Goal: Transaction & Acquisition: Obtain resource

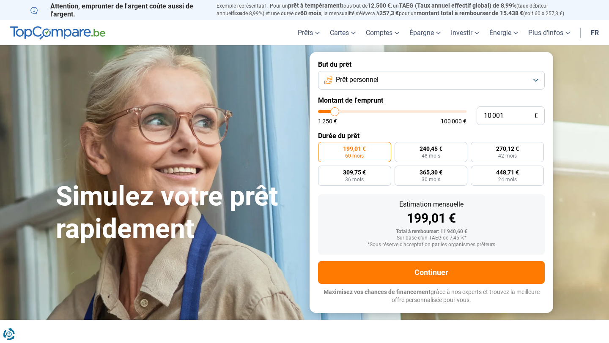
type input "14 500"
type input "14500"
type input "19 750"
type input "19750"
type input "24 000"
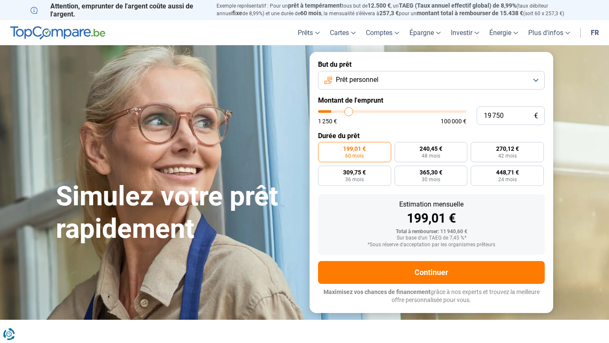
type input "24000"
type input "34 000"
type input "34000"
type input "41 500"
type input "41500"
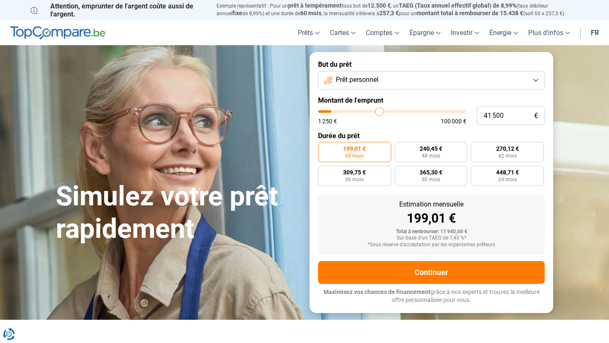
type input "53 500"
type input "53500"
type input "60 500"
type input "60500"
type input "69 750"
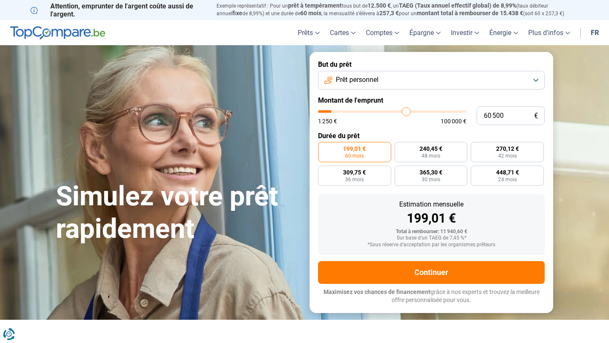
type input "69750"
type input "70 250"
type input "70250"
type input "72 500"
type input "72500"
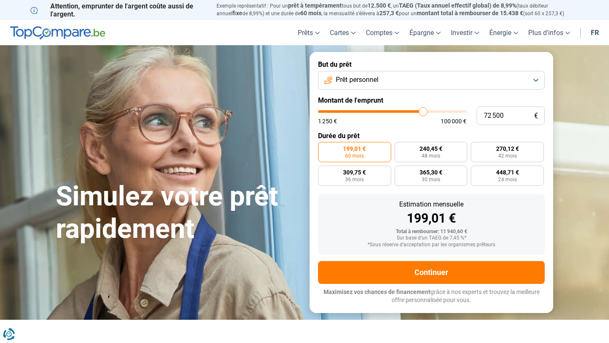
type input "74 000"
type input "74000"
type input "74 250"
type input "74250"
type input "75 250"
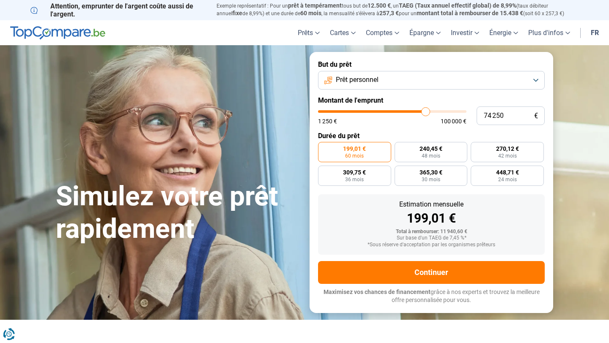
type input "75250"
type input "75 000"
type input "75000"
type input "76 500"
type input "76500"
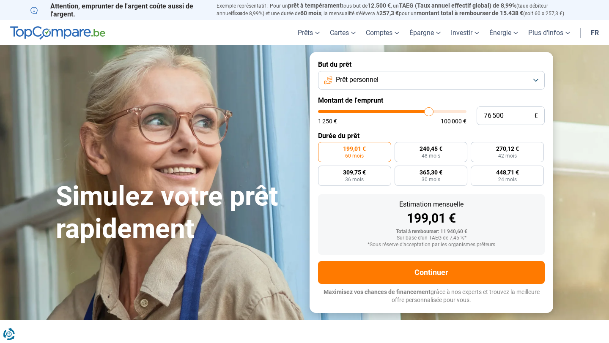
type input "78 750"
type input "78750"
type input "84 750"
type input "84750"
type input "88 500"
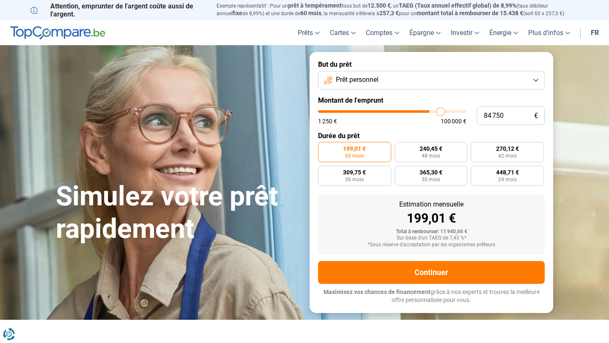
type input "88500"
type input "91 750"
type input "91750"
type input "93 250"
type input "93250"
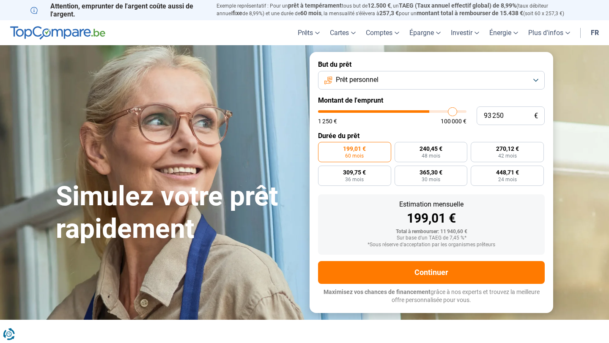
type input "95 250"
type input "95250"
type input "96 500"
type input "96500"
type input "97 250"
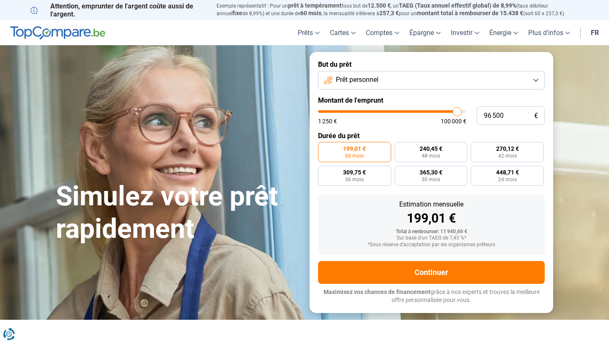
type input "97250"
type input "97 500"
type input "97500"
type input "97 750"
type input "97750"
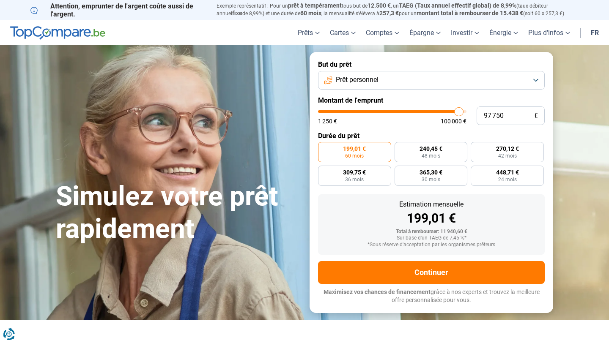
type input "98 250"
type input "98250"
type input "98 500"
type input "98500"
type input "99 000"
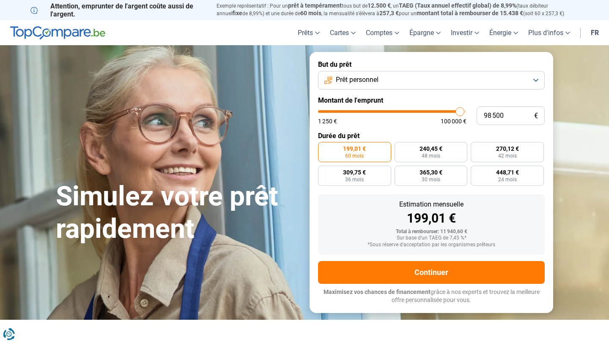
type input "99000"
type input "100 000"
drag, startPoint x: 337, startPoint y: 112, endPoint x: 471, endPoint y: 104, distance: 134.7
type input "100000"
click at [466, 110] on input "range" at bounding box center [392, 111] width 148 height 3
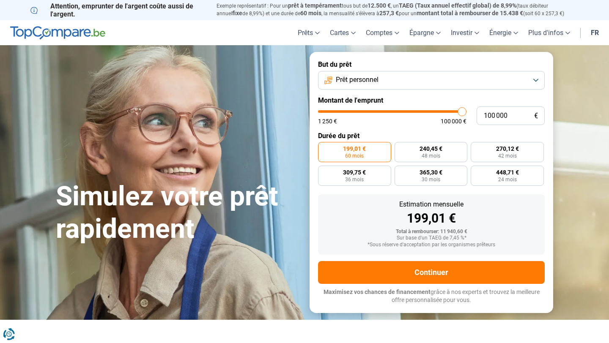
radio input "false"
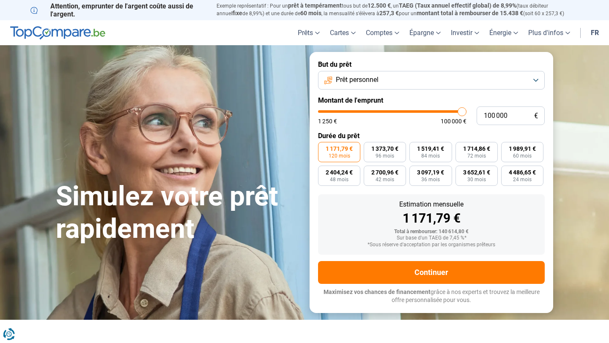
type input "99 250"
type input "99250"
type input "99 000"
type input "99000"
type input "98 750"
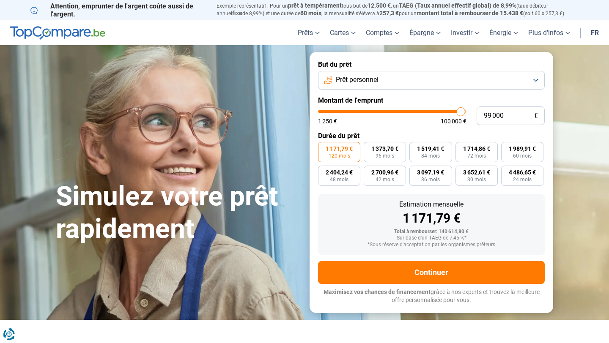
type input "98750"
type input "98 500"
type input "98500"
type input "98 250"
type input "98250"
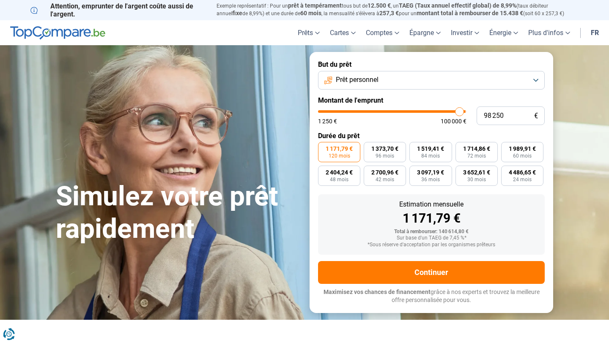
type input "98 000"
type input "98000"
type input "97 750"
type input "97750"
type input "97 500"
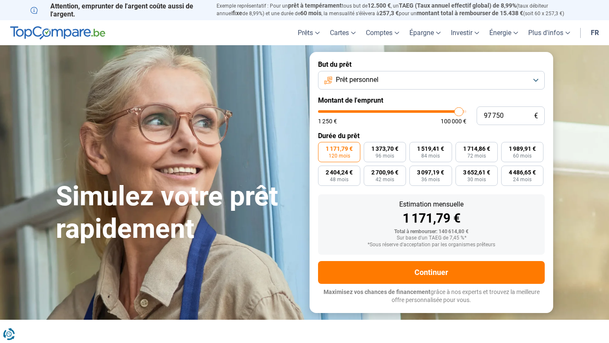
type input "97500"
type input "97 250"
type input "97250"
type input "97 000"
type input "97000"
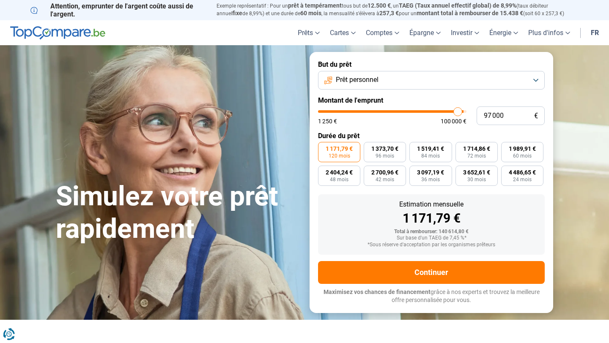
type input "96 750"
type input "96750"
type input "96 500"
type input "96500"
type input "96 250"
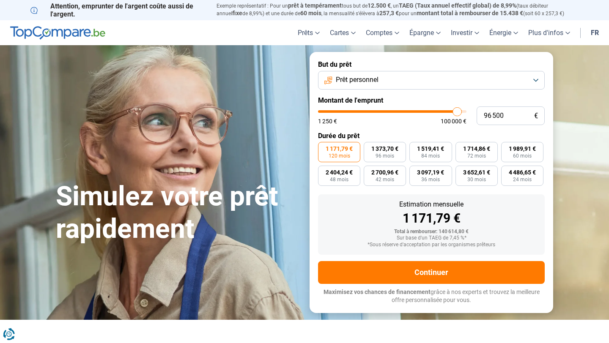
type input "96250"
type input "96 000"
type input "96000"
type input "95 750"
type input "95750"
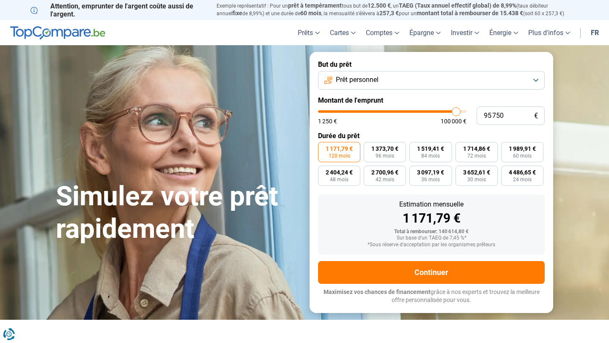
type input "95 500"
type input "95500"
type input "95 250"
type input "95250"
type input "95 000"
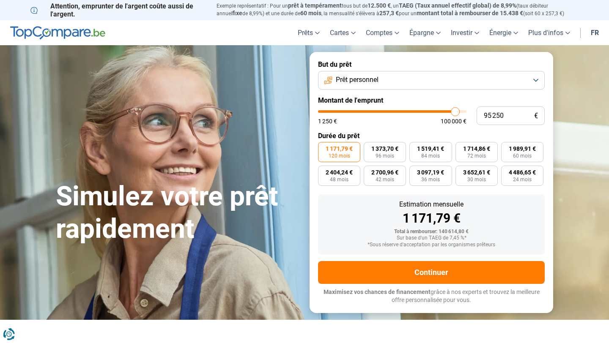
type input "95000"
type input "94 750"
type input "94750"
type input "94 500"
type input "94500"
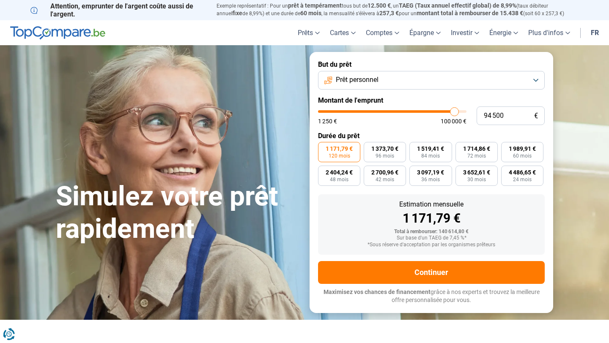
type input "94 250"
type input "94250"
type input "94 000"
type input "94000"
type input "93 750"
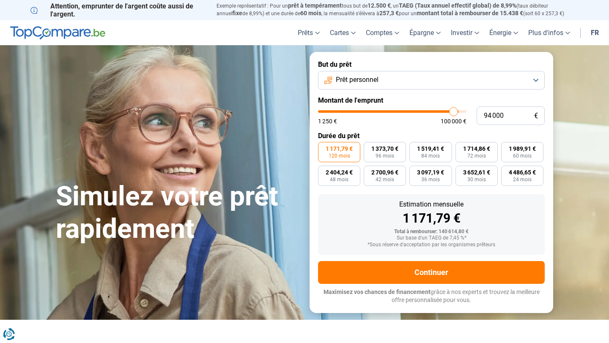
type input "93750"
type input "93 500"
type input "93500"
type input "93 250"
type input "93250"
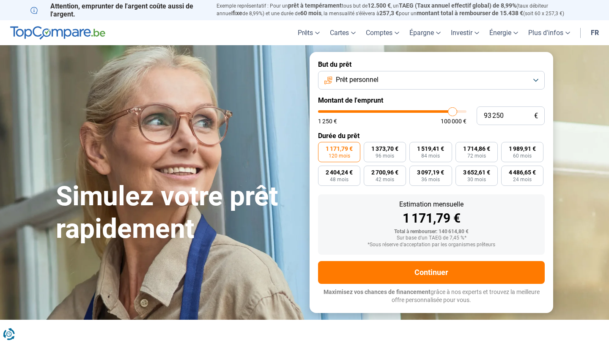
type input "93 000"
type input "93000"
type input "92 750"
type input "92750"
type input "92 500"
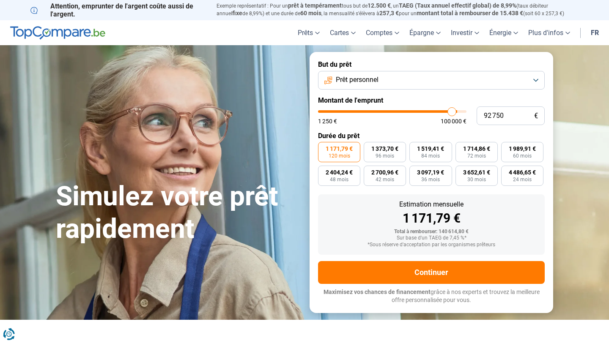
type input "92500"
type input "92 250"
type input "92250"
type input "92 000"
type input "92000"
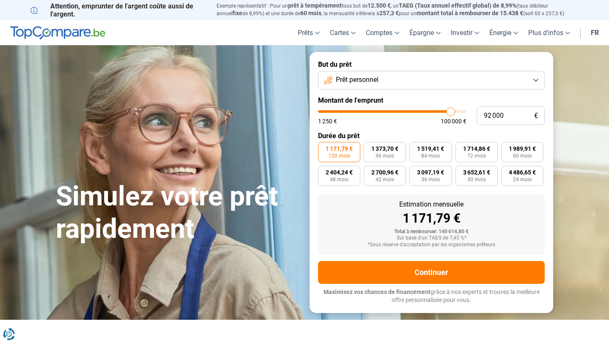
type input "91 750"
type input "91750"
type input "91 500"
type input "91500"
type input "91 250"
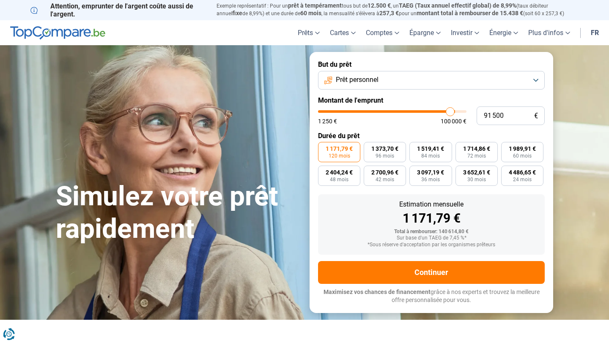
type input "91250"
type input "91 000"
type input "91000"
type input "90 750"
type input "90750"
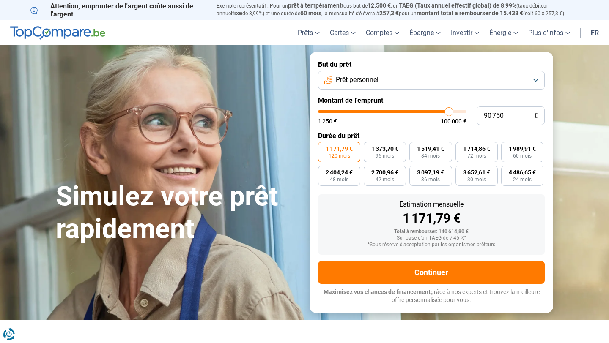
type input "90 500"
type input "90500"
type input "90 250"
type input "90250"
type input "90 500"
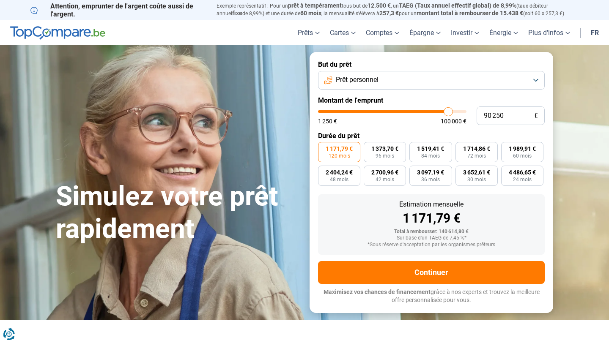
type input "90500"
type input "90 250"
type input "90250"
type input "90 000"
type input "90000"
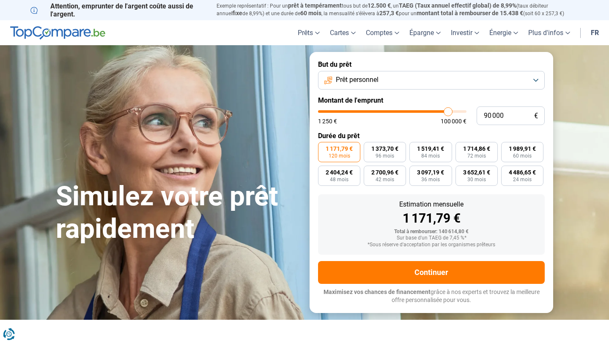
type input "89 750"
type input "89750"
type input "89 500"
type input "89500"
type input "89 250"
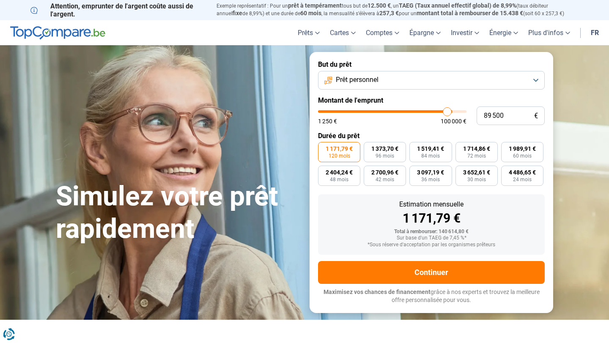
type input "89250"
type input "89 000"
type input "89000"
type input "88 750"
type input "88750"
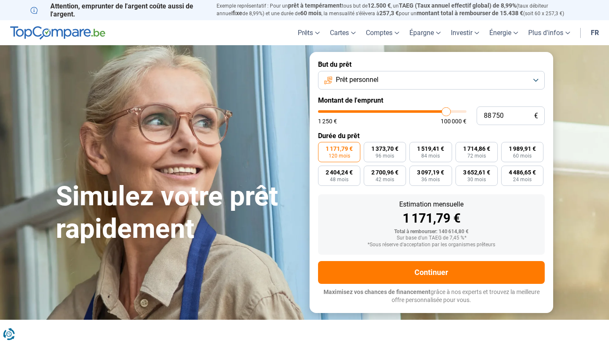
type input "89 000"
type input "89000"
type input "89 250"
type input "89250"
type input "89 500"
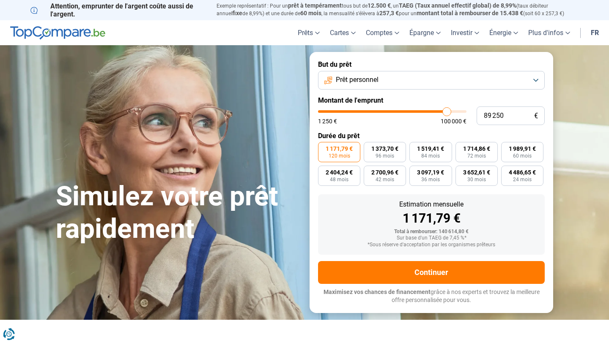
type input "89500"
type input "89 750"
type input "89750"
type input "90 000"
type input "90000"
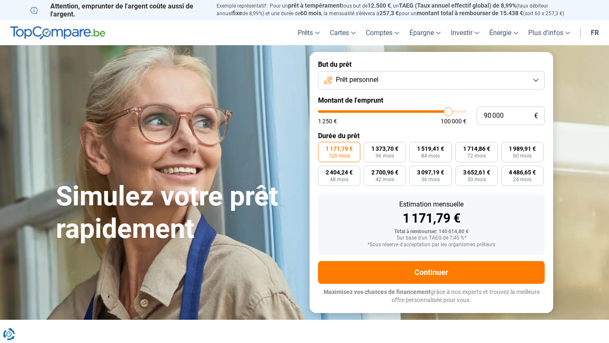
type input "90 250"
type input "90250"
type input "90 500"
type input "90500"
type input "90 250"
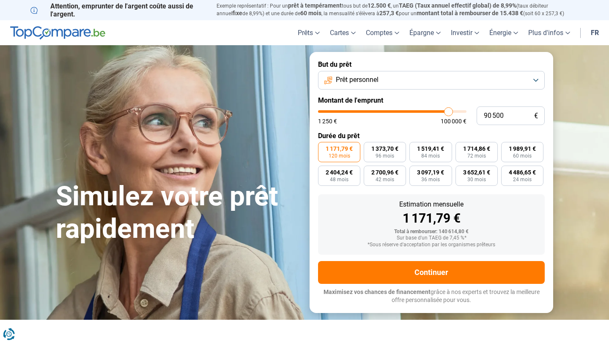
type input "90250"
type input "90 000"
drag, startPoint x: 461, startPoint y: 113, endPoint x: 447, endPoint y: 113, distance: 13.1
type input "90000"
click at [447, 113] on input "range" at bounding box center [392, 111] width 148 height 3
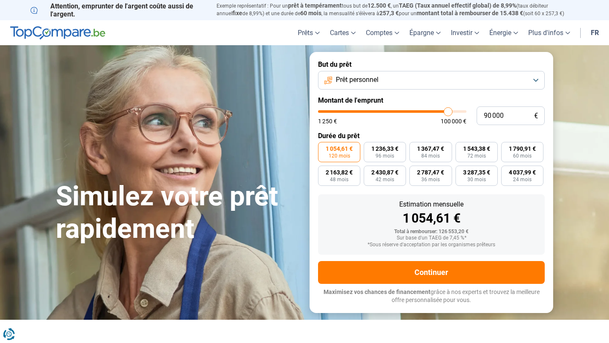
click at [516, 84] on button "Prêt personnel" at bounding box center [431, 80] width 227 height 19
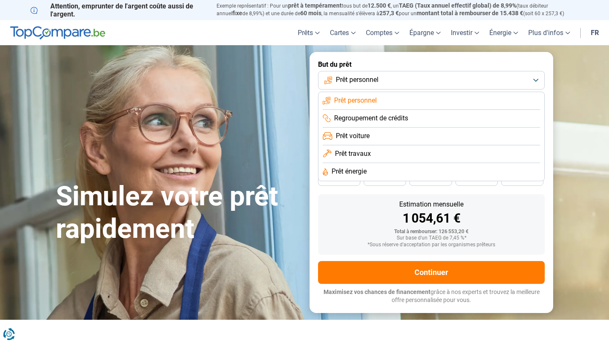
click at [357, 212] on div "1 054,61 €" at bounding box center [431, 218] width 213 height 13
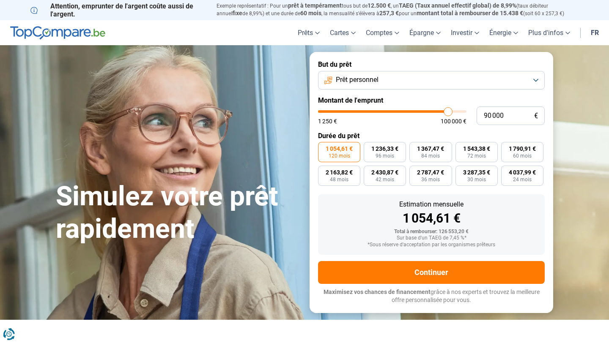
type input "94 750"
type input "94750"
type input "99 250"
type input "99250"
type input "100 000"
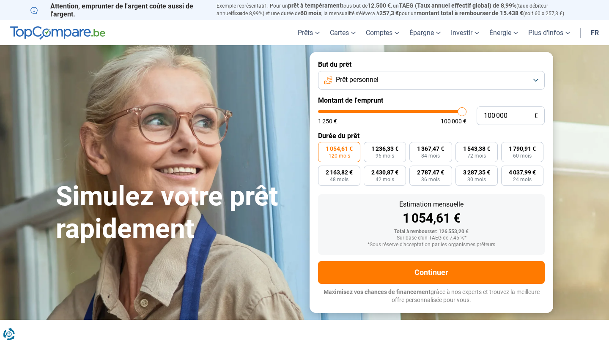
drag, startPoint x: 451, startPoint y: 111, endPoint x: 511, endPoint y: 107, distance: 59.8
type input "100000"
click at [466, 110] on input "range" at bounding box center [392, 111] width 148 height 3
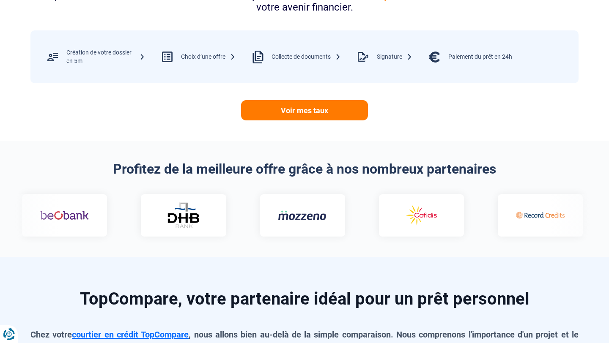
scroll to position [333, 0]
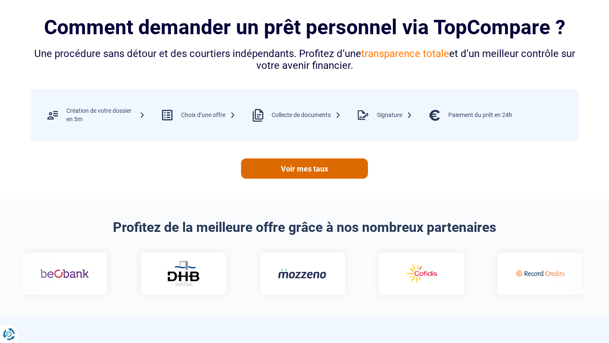
click at [295, 173] on link "Voir mes taux" at bounding box center [304, 169] width 127 height 20
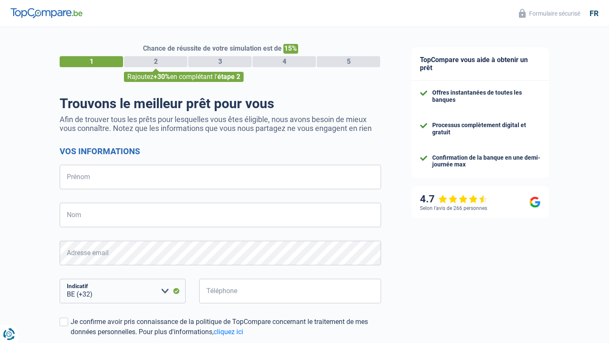
select select "32"
